Goal: Information Seeking & Learning: Learn about a topic

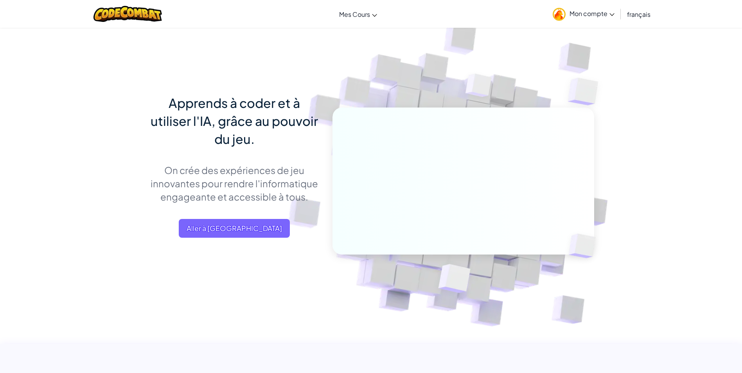
click at [559, 18] on img at bounding box center [559, 14] width 13 height 13
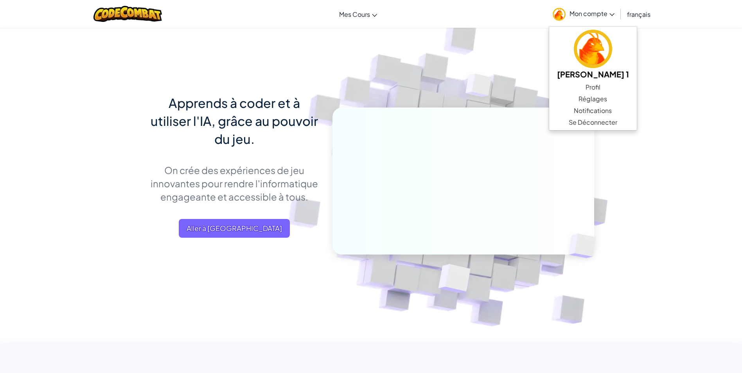
click at [481, 65] on img at bounding box center [479, 87] width 56 height 58
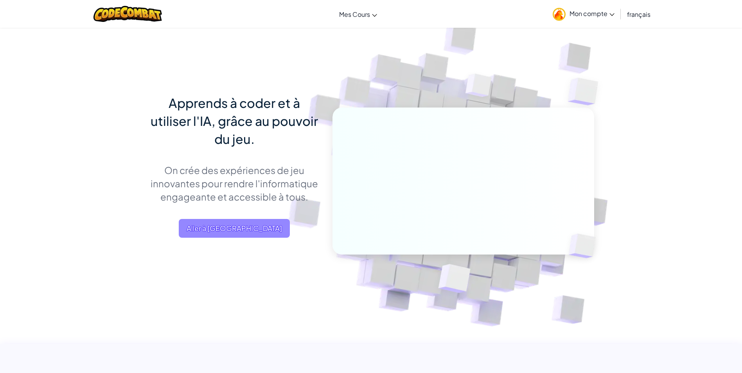
click at [244, 235] on span "Aller à [GEOGRAPHIC_DATA]" at bounding box center [234, 228] width 111 height 19
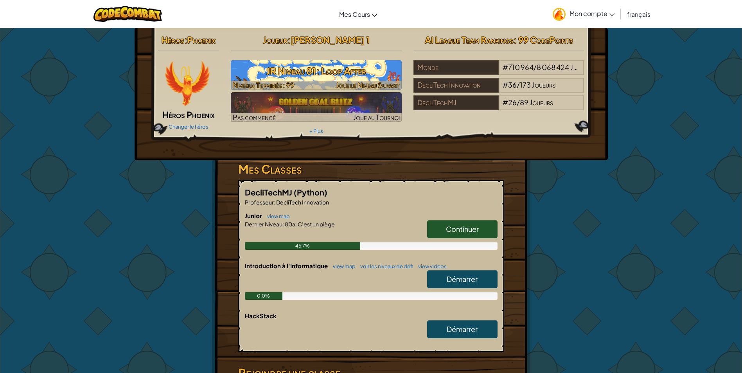
click at [303, 85] on div at bounding box center [316, 85] width 171 height 9
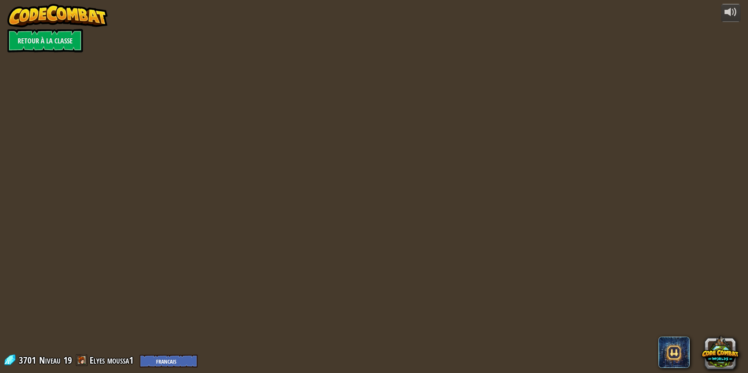
select select "fr"
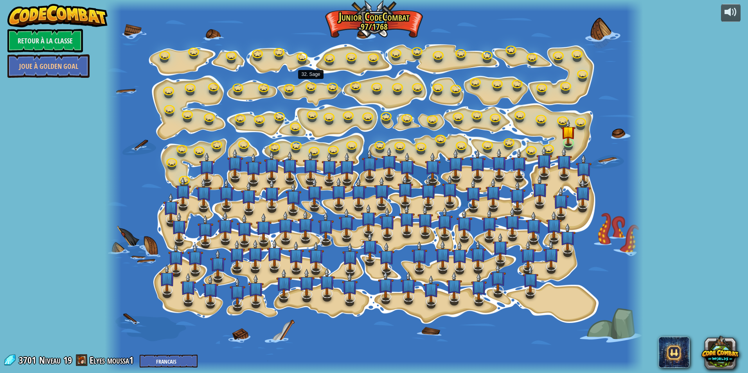
select select "fr"
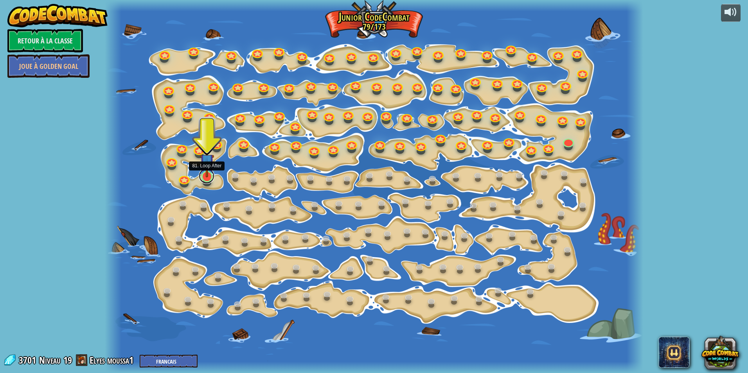
click at [207, 178] on link at bounding box center [207, 176] width 16 height 16
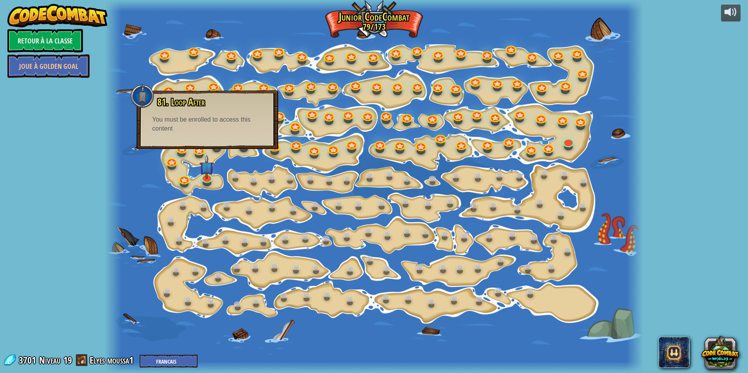
click at [209, 152] on div at bounding box center [374, 186] width 538 height 373
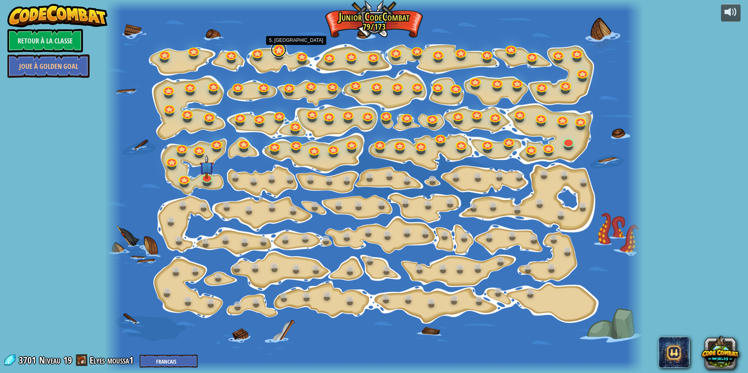
click at [280, 55] on link at bounding box center [279, 50] width 16 height 16
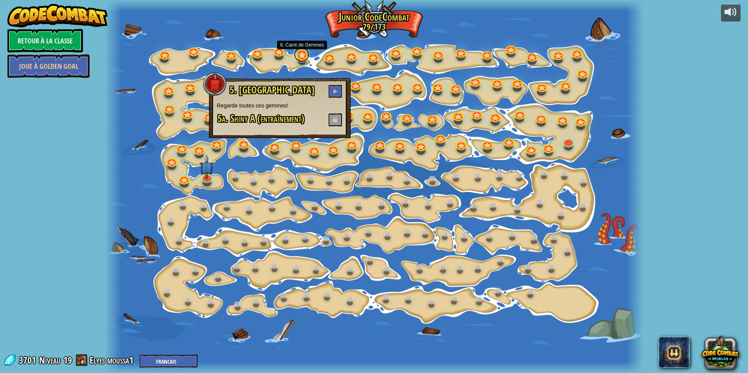
click at [301, 54] on link at bounding box center [302, 55] width 16 height 16
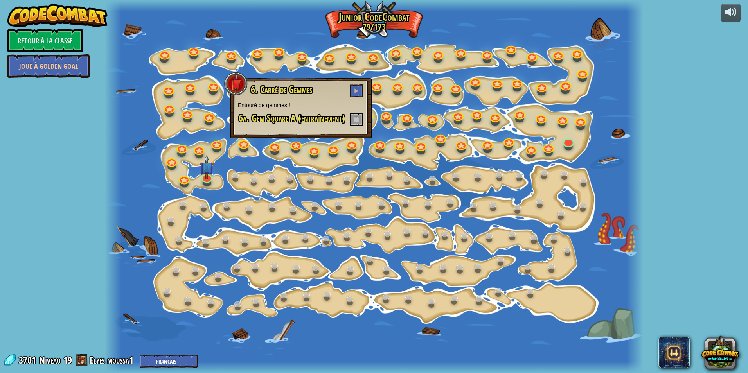
click at [257, 60] on div at bounding box center [257, 57] width 9 height 7
click at [255, 55] on link at bounding box center [257, 51] width 16 height 16
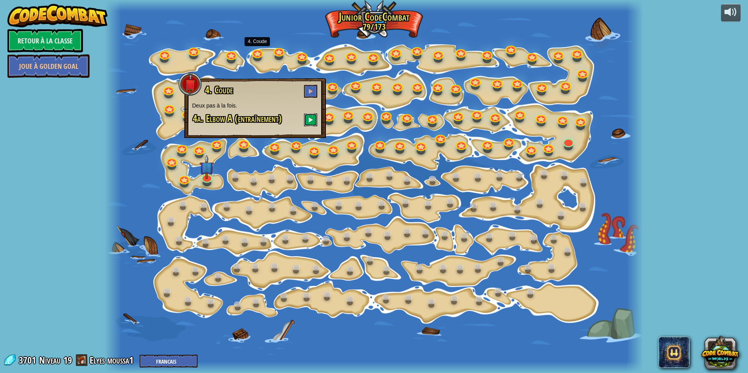
click at [312, 114] on button at bounding box center [310, 119] width 13 height 13
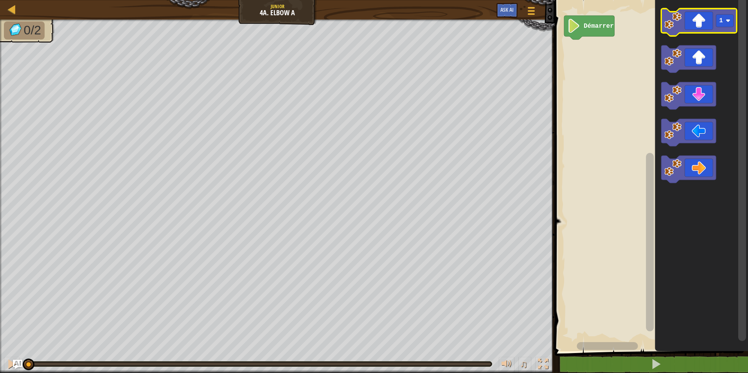
click at [694, 29] on icon "Espace de travail de Blocky" at bounding box center [698, 22] width 75 height 27
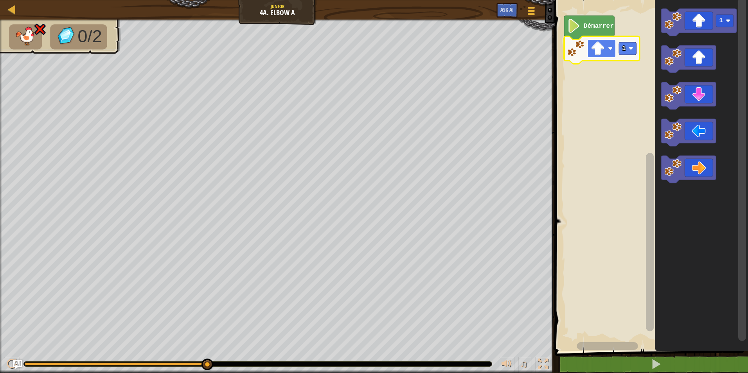
click at [609, 53] on rect "Espace de travail de Blocky" at bounding box center [601, 49] width 28 height 18
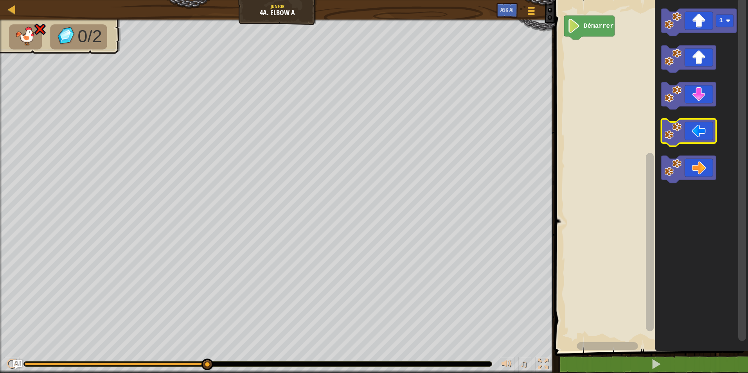
click at [697, 133] on icon "Espace de travail de Blocky" at bounding box center [688, 132] width 55 height 27
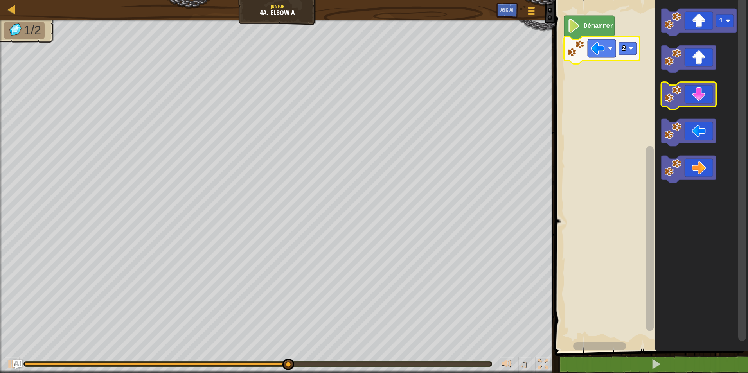
click at [695, 87] on icon "Espace de travail de Blocky" at bounding box center [688, 95] width 55 height 27
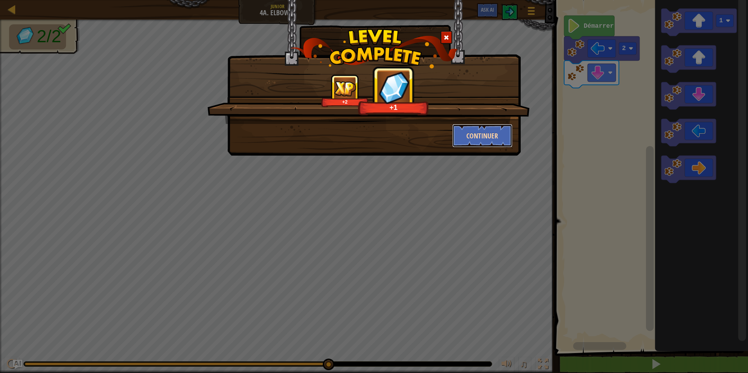
click at [465, 134] on button "Continuer" at bounding box center [482, 135] width 61 height 23
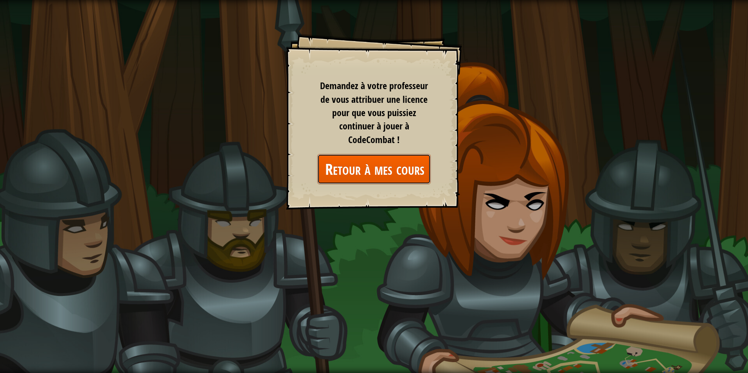
click at [402, 161] on link "Retour à mes cours" at bounding box center [373, 169] width 113 height 30
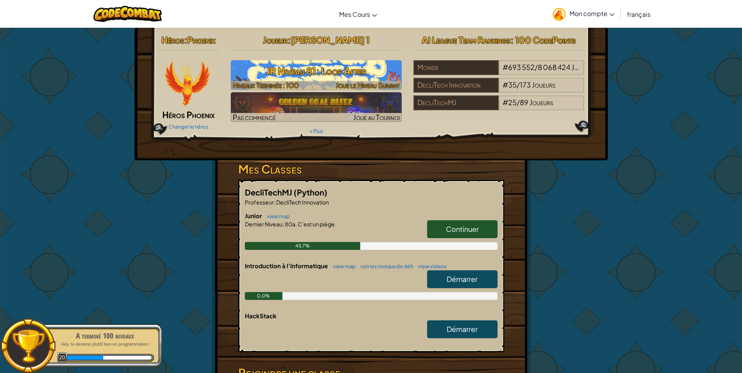
click at [332, 75] on h3 "JR Niveau 81: Loop After" at bounding box center [316, 71] width 171 height 18
select select "fr"
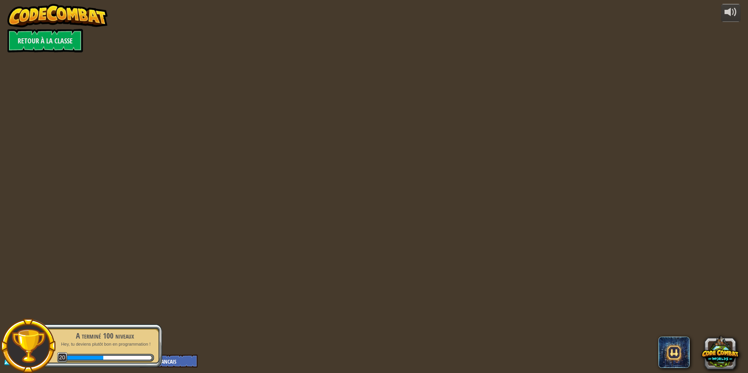
select select "fr"
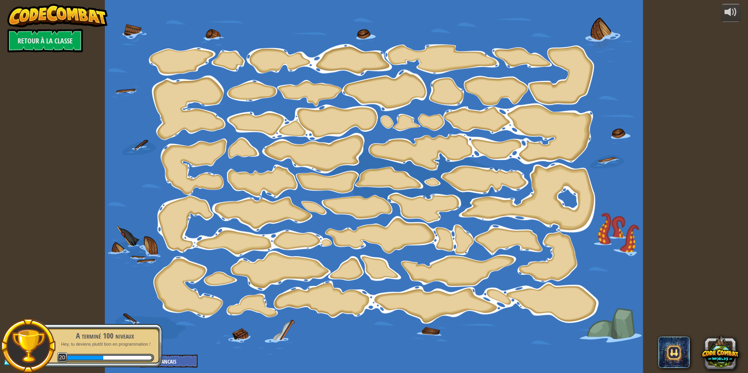
select select "fr"
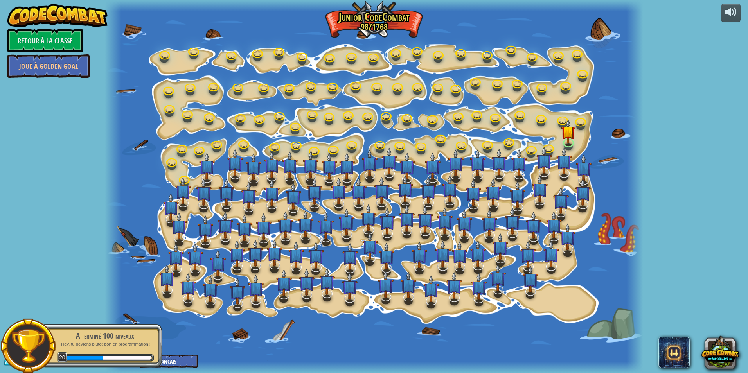
select select "fr"
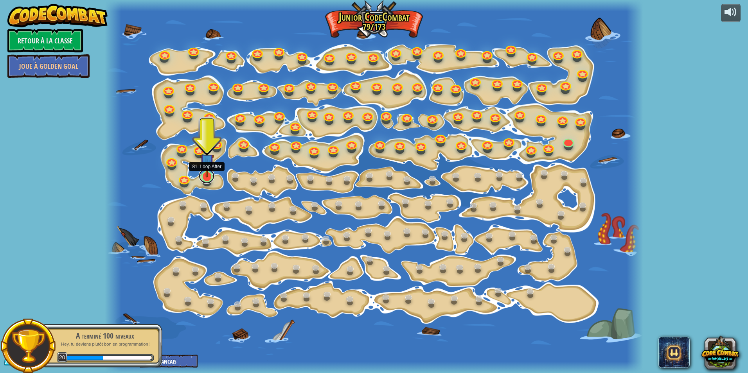
click at [207, 180] on link at bounding box center [207, 176] width 16 height 16
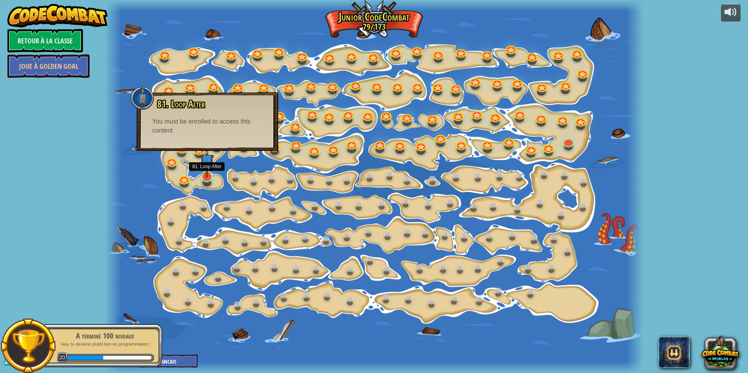
click at [206, 172] on img at bounding box center [207, 161] width 14 height 33
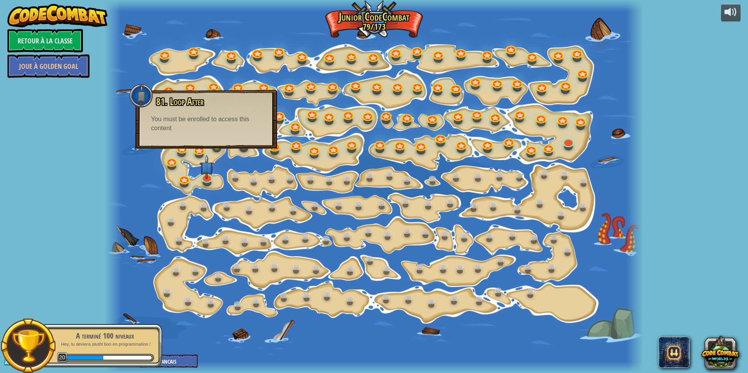
drag, startPoint x: 87, startPoint y: 357, endPoint x: 120, endPoint y: 355, distance: 32.9
click at [120, 355] on div at bounding box center [109, 356] width 86 height 5
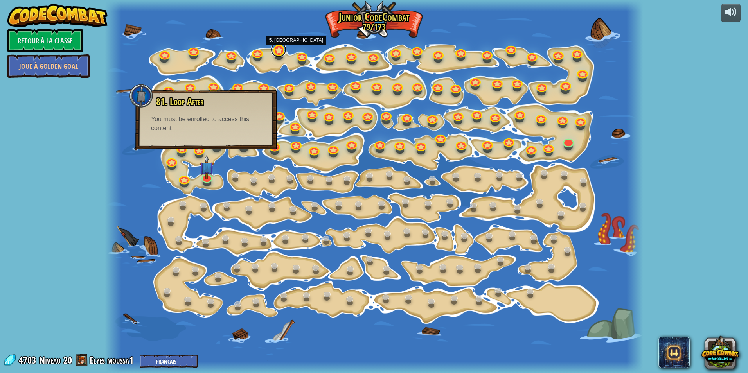
click at [277, 52] on link at bounding box center [279, 50] width 16 height 16
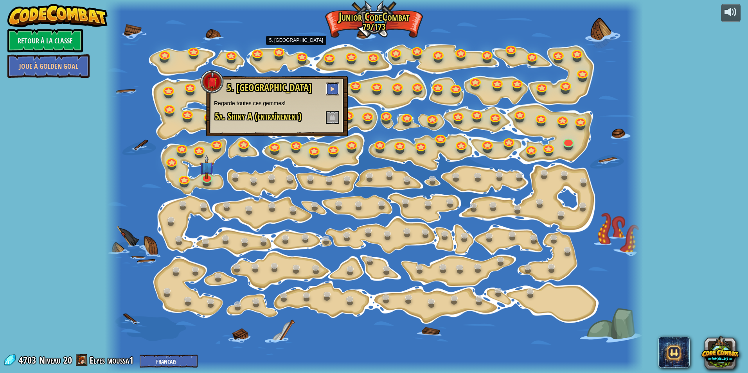
click at [334, 83] on button at bounding box center [332, 89] width 13 height 13
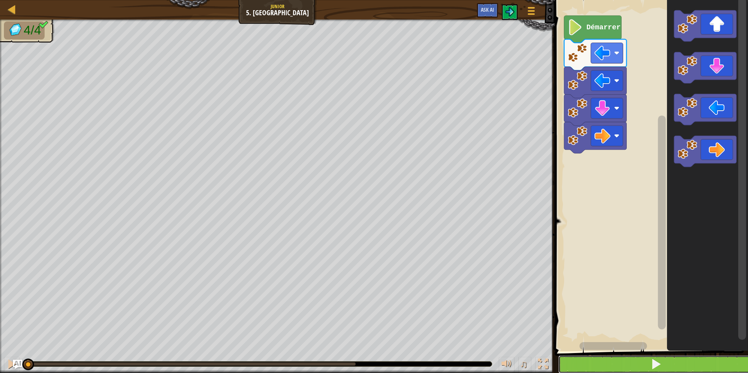
click at [635, 367] on button at bounding box center [656, 365] width 196 height 18
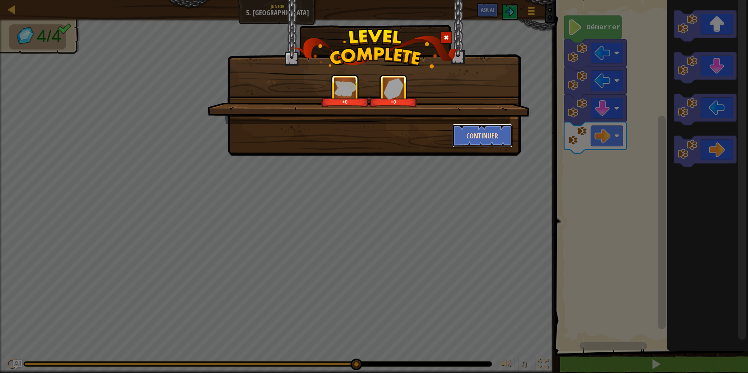
click at [491, 140] on button "Continuer" at bounding box center [482, 135] width 61 height 23
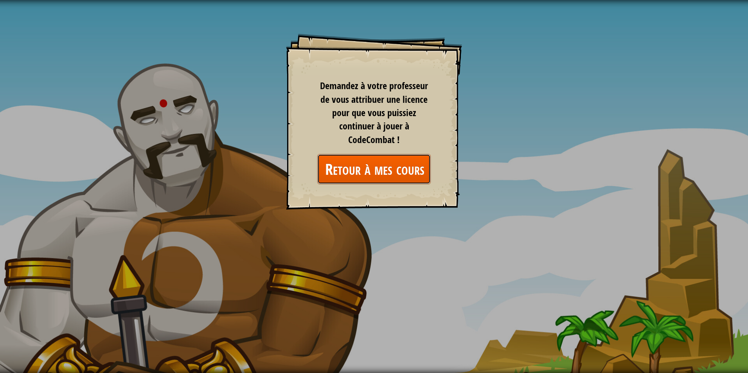
click at [394, 165] on link "Retour à mes cours" at bounding box center [373, 169] width 113 height 30
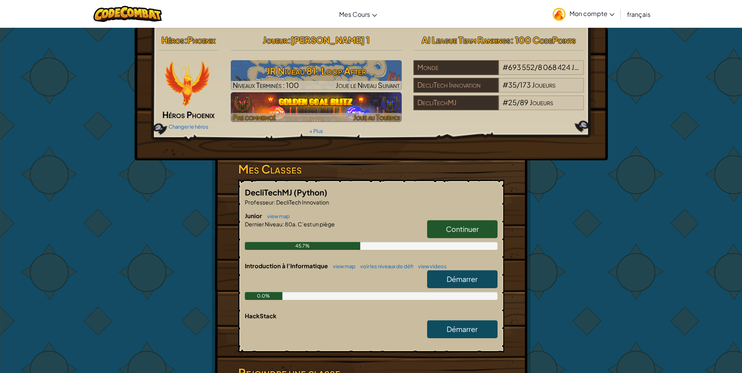
click at [373, 104] on img at bounding box center [316, 107] width 171 height 30
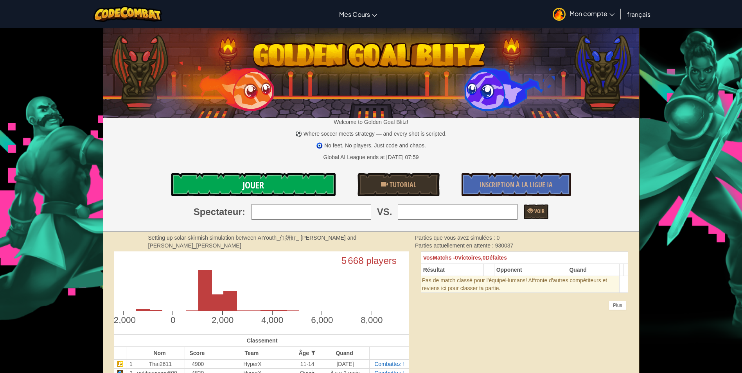
click at [300, 179] on link "Jouer" at bounding box center [253, 184] width 164 height 23
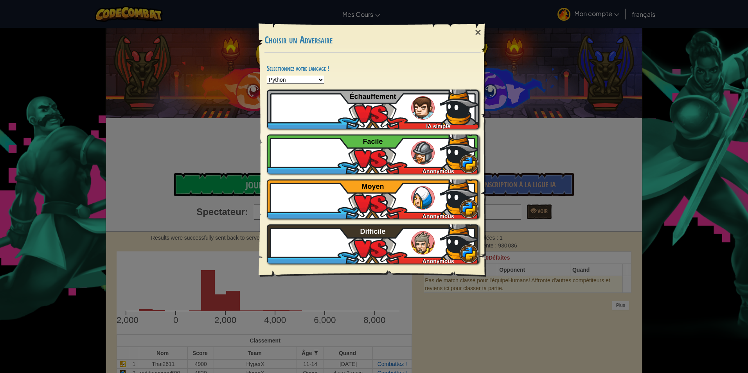
click at [191, 160] on div "× Choisir un Adversaire Selectionnez votre langage ! Python JavaScript CoffeeSc…" at bounding box center [374, 186] width 748 height 373
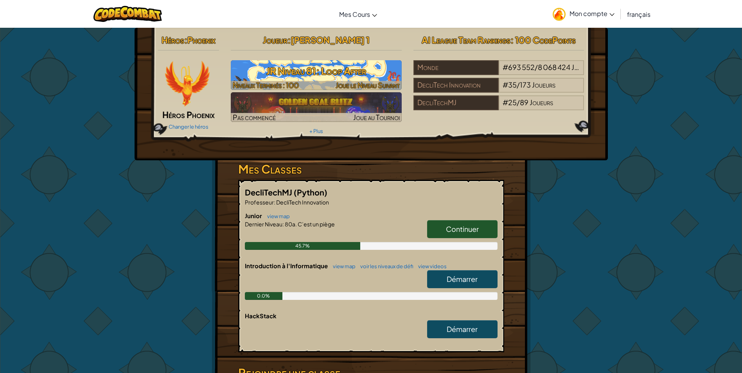
click at [265, 68] on h3 "JR Niveau 81: Loop After" at bounding box center [316, 71] width 171 height 18
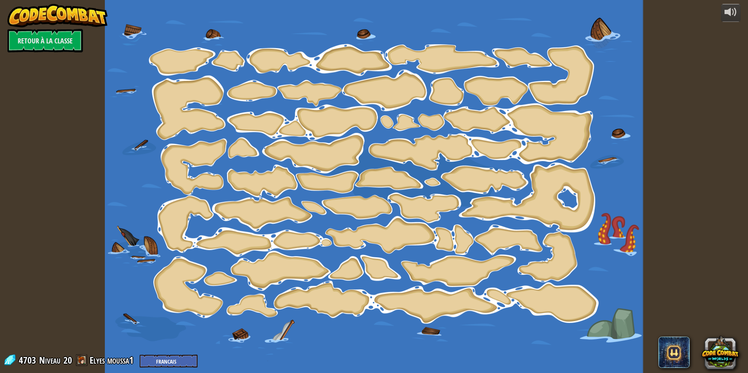
select select "fr"
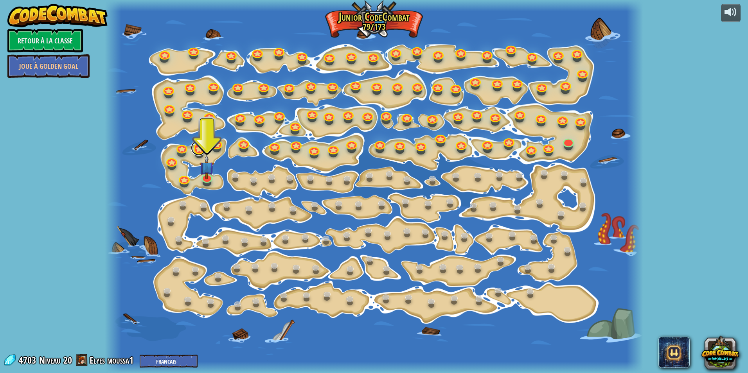
click at [197, 153] on link at bounding box center [199, 148] width 16 height 16
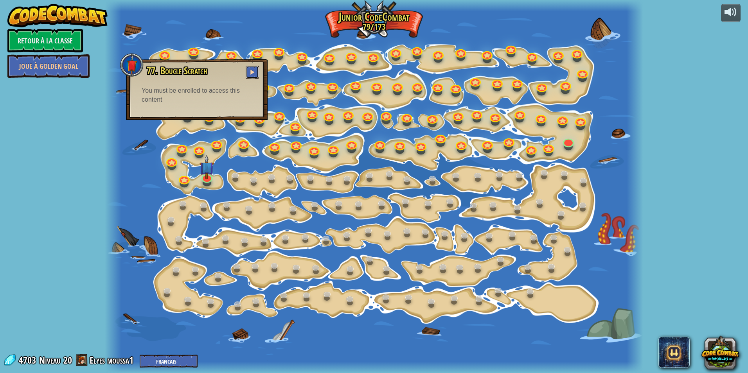
click at [252, 68] on button at bounding box center [252, 72] width 13 height 13
